Goal: Information Seeking & Learning: Learn about a topic

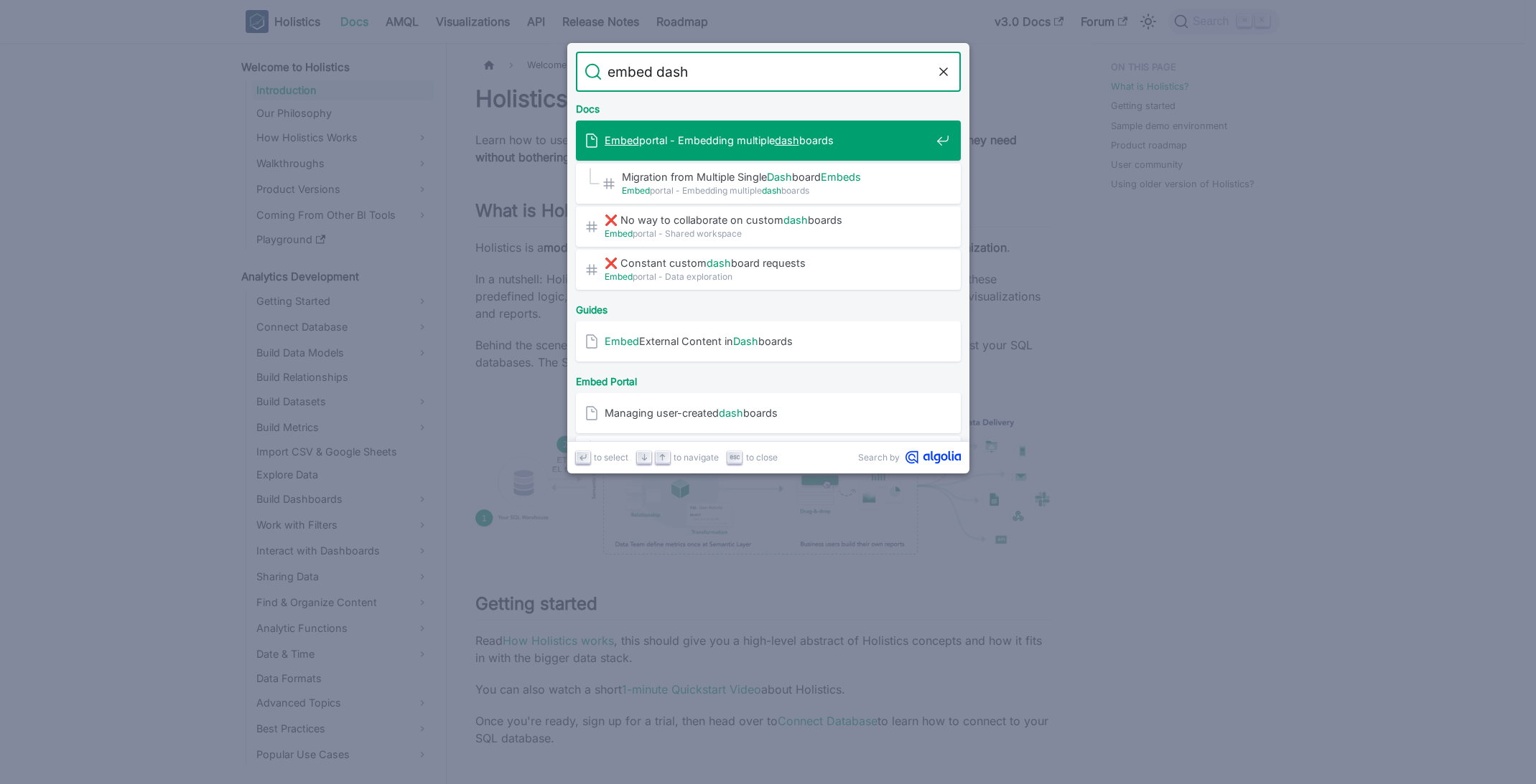
type input "embed dash"
click at [674, 127] on div "Embed portal - Embedding multiple dash boards" at bounding box center [772, 141] width 376 height 40
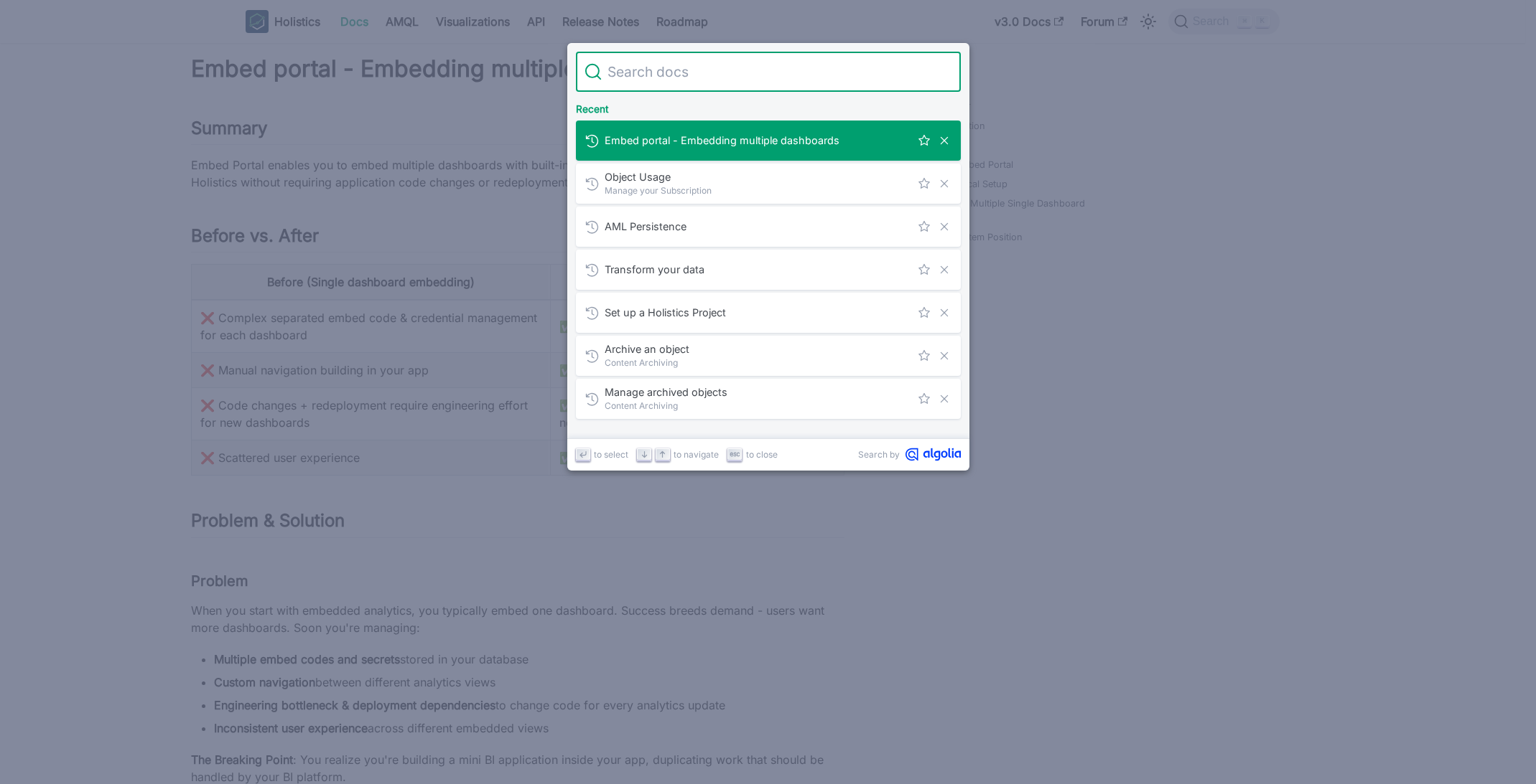
type input "EmbedPortal"
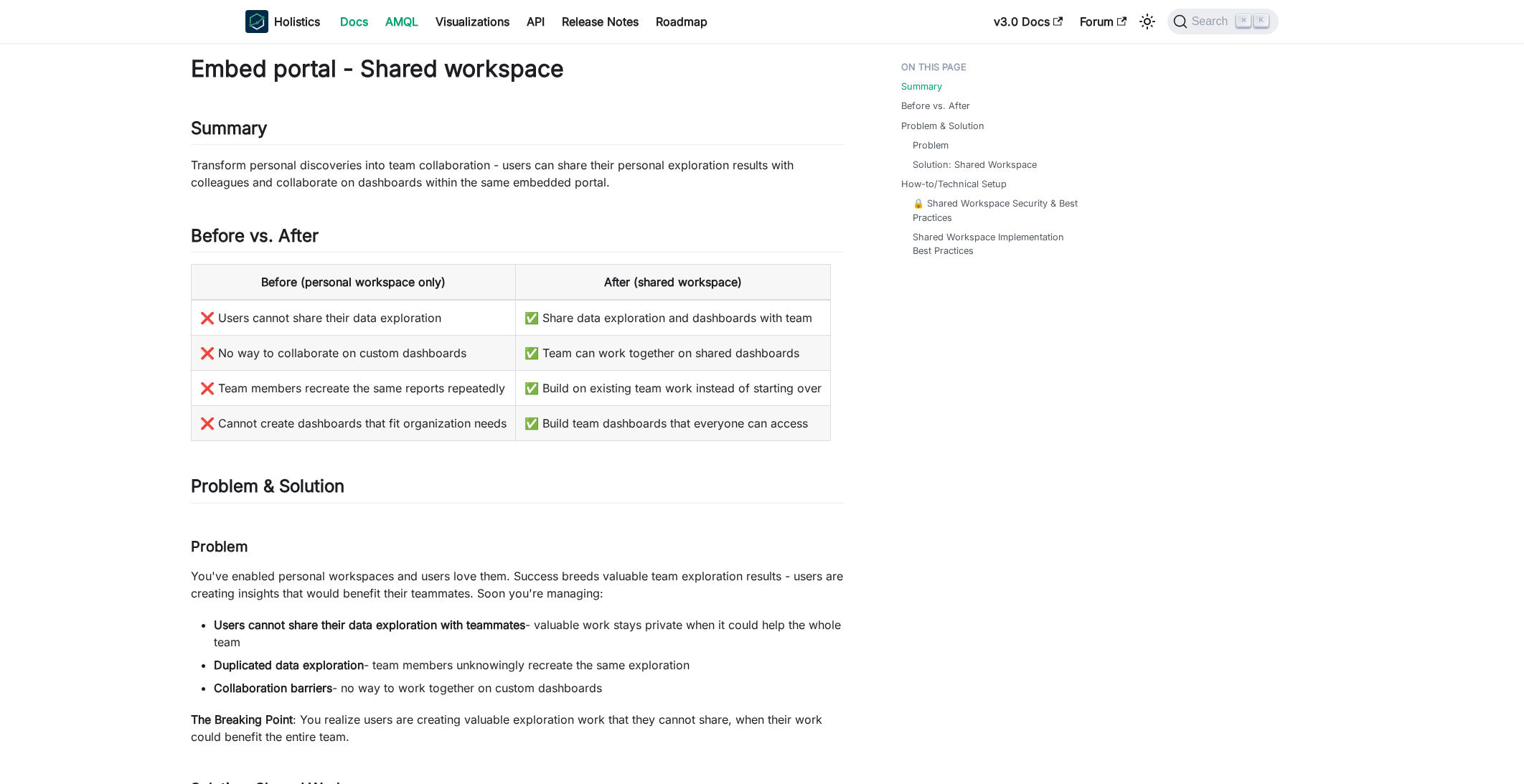
click at [418, 25] on link "AMQL" at bounding box center [402, 21] width 50 height 23
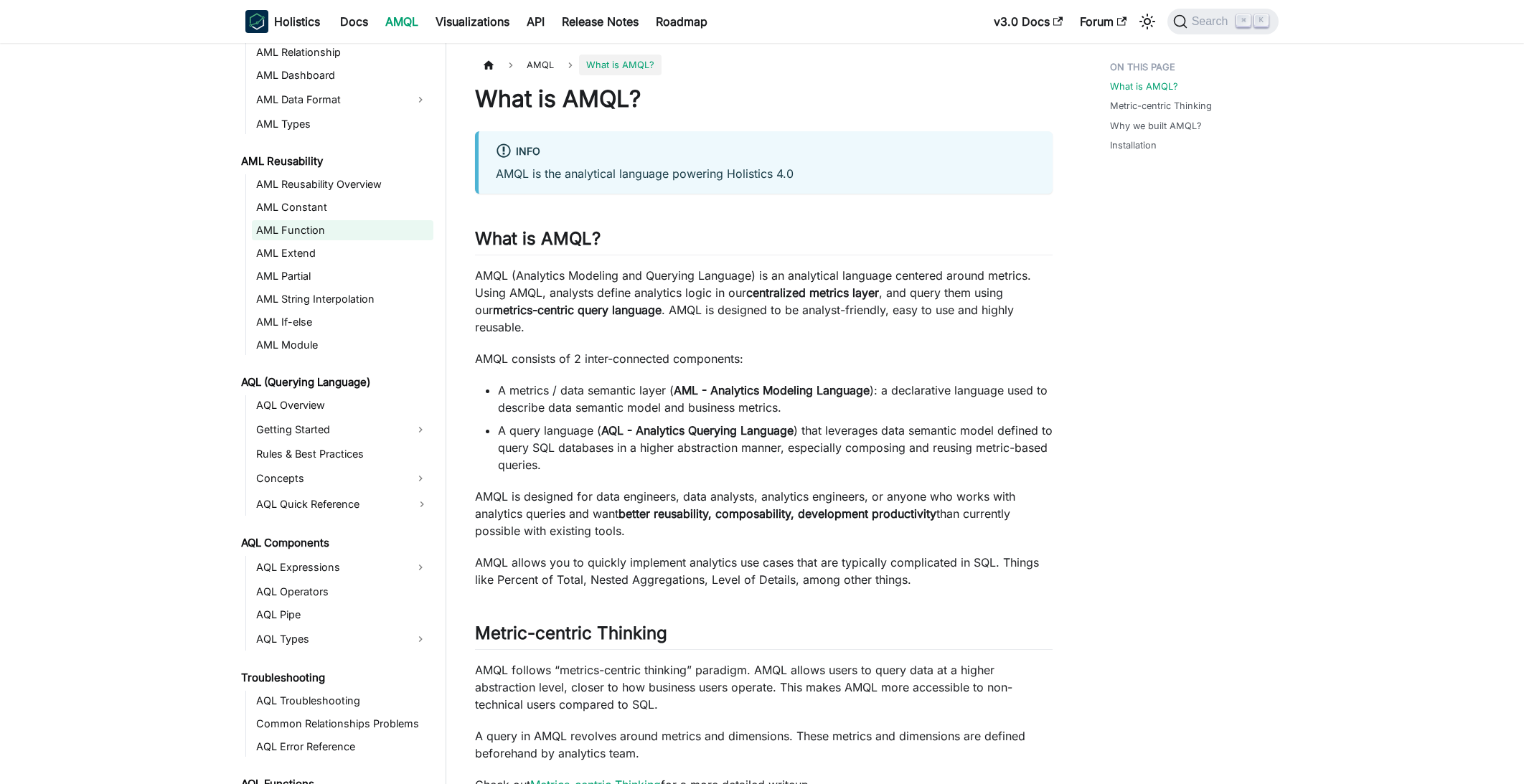
scroll to position [406, 0]
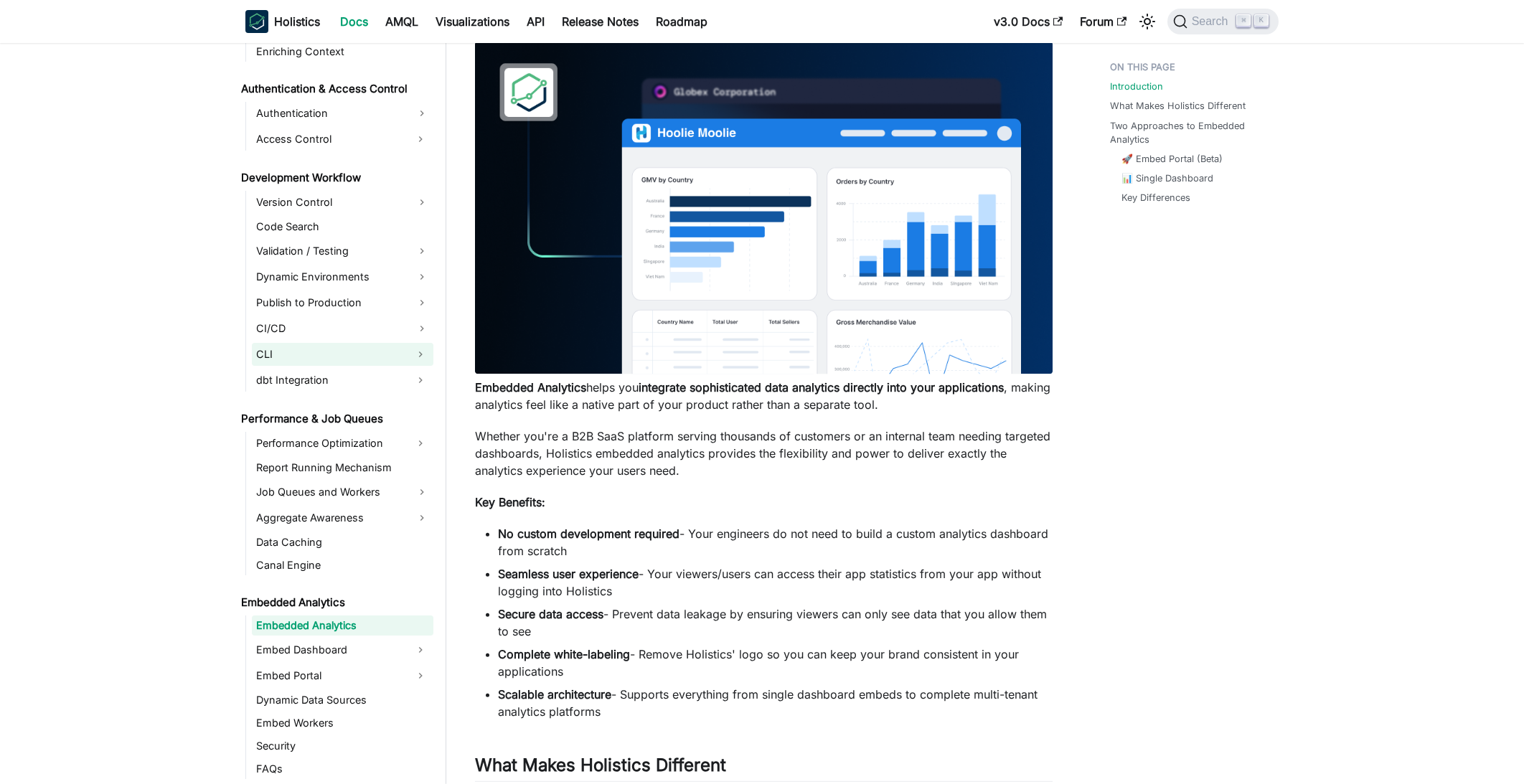
scroll to position [160, 0]
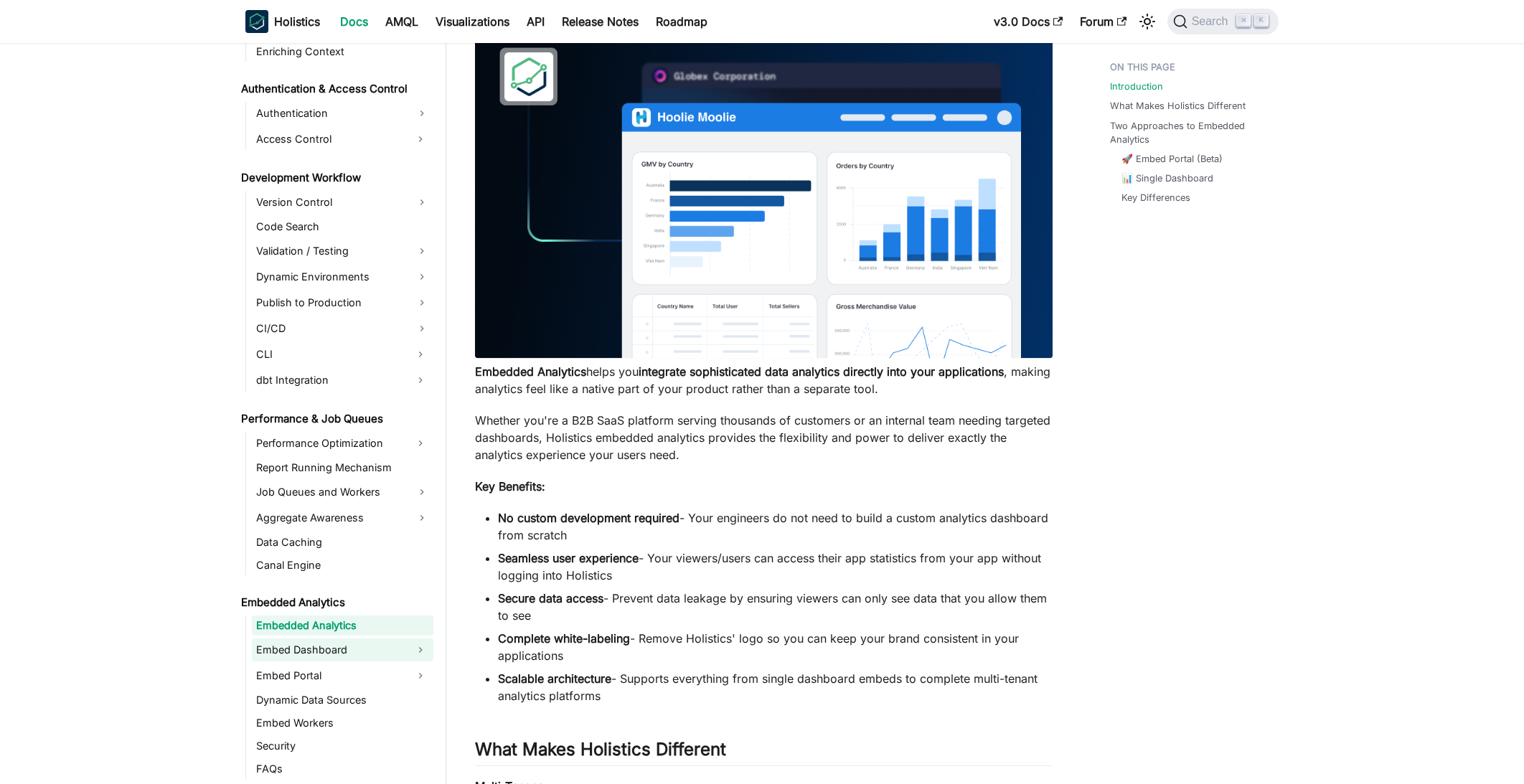
click at [355, 653] on link "Embed Dashboard" at bounding box center [330, 650] width 156 height 23
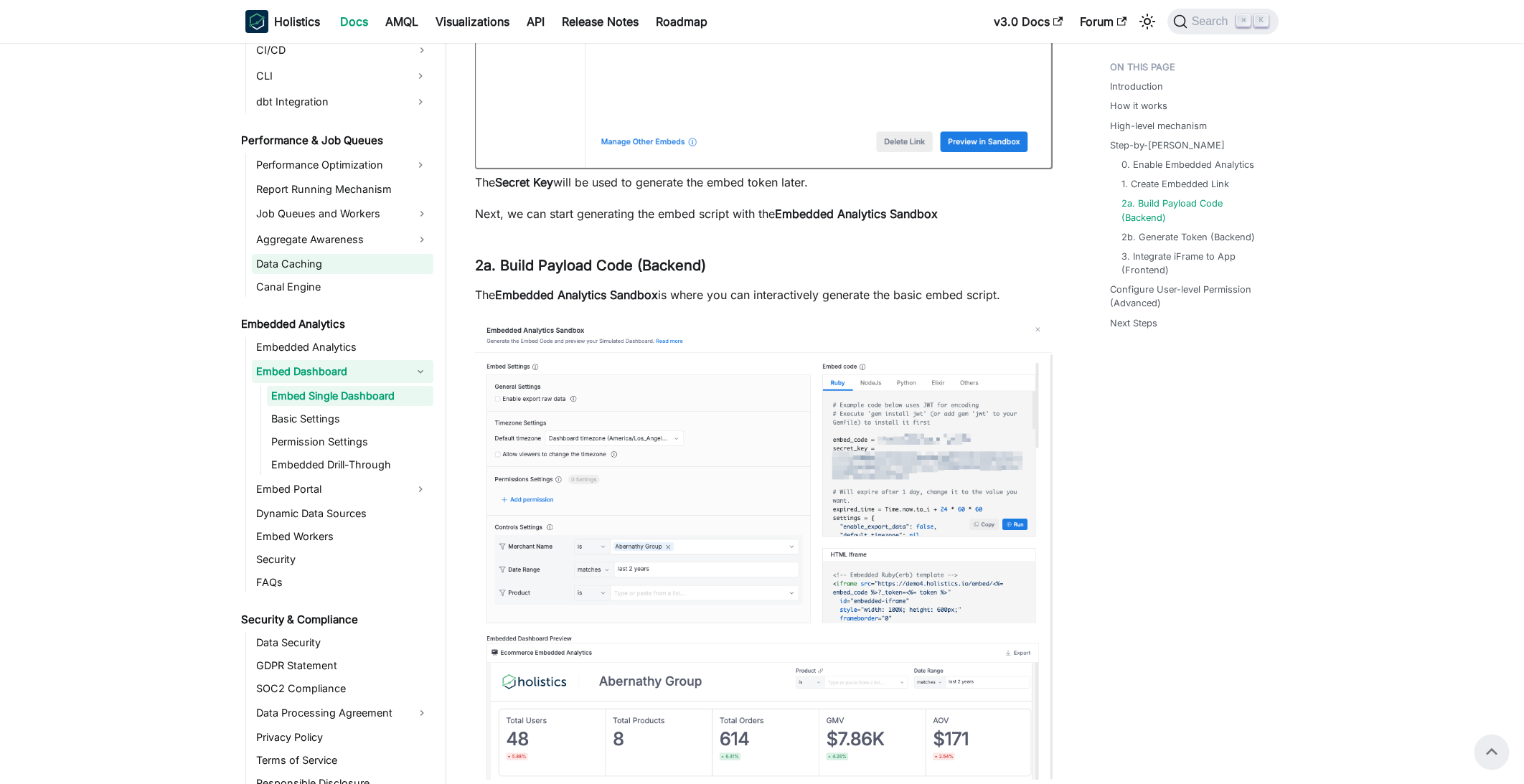
scroll to position [1250, 0]
